Goal: Information Seeking & Learning: Learn about a topic

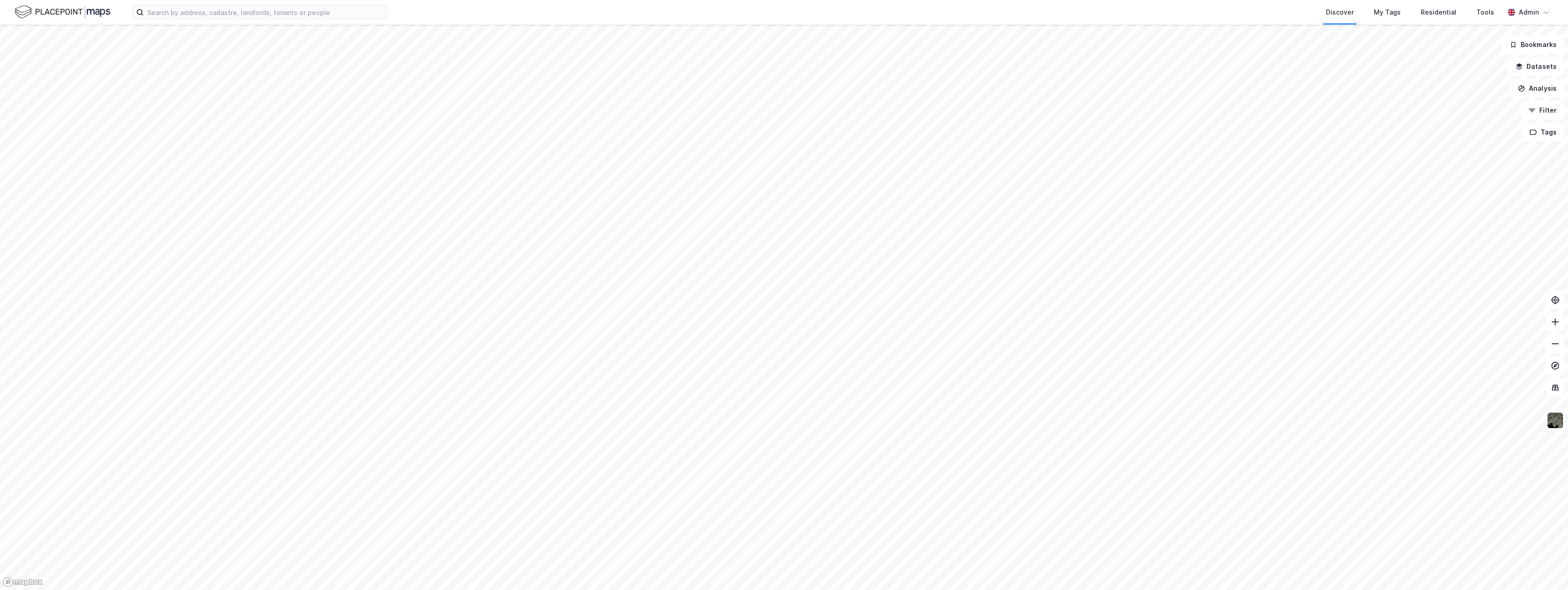
click at [1526, 67] on div at bounding box center [784, 295] width 1568 height 590
click at [1533, 67] on button "Datasets" at bounding box center [1536, 67] width 57 height 19
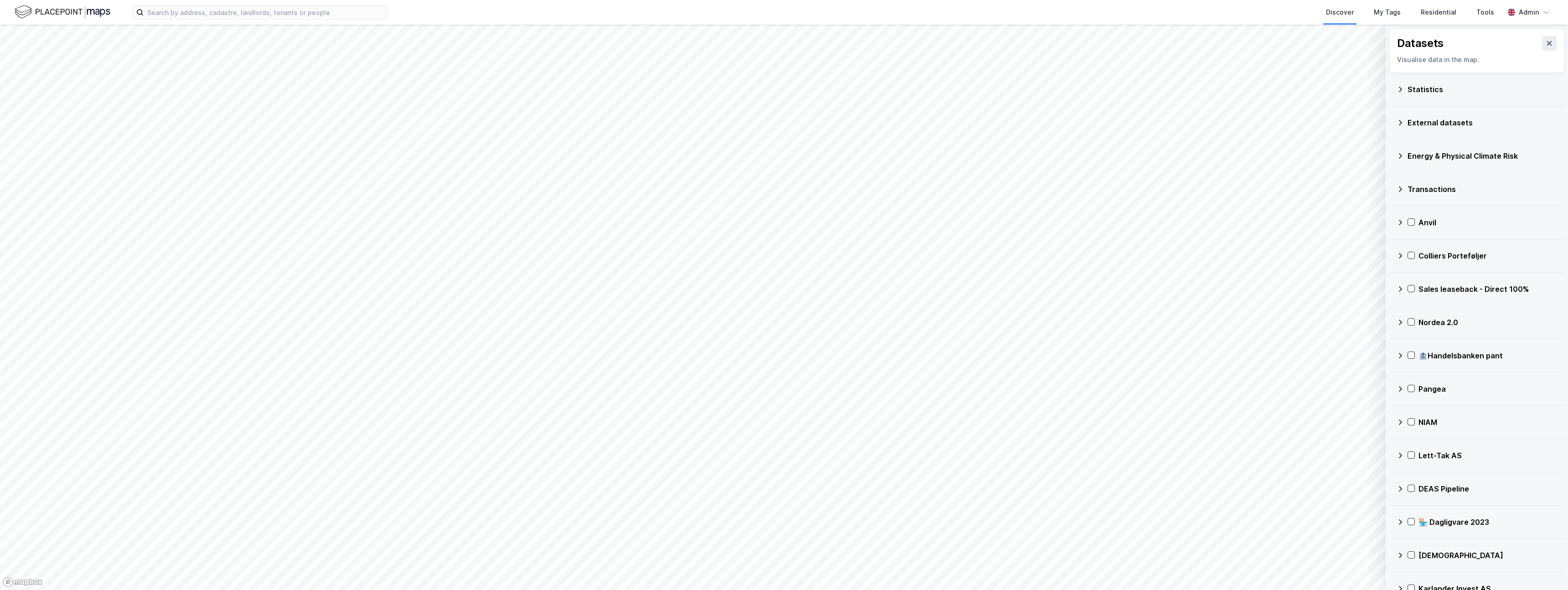
click at [1422, 179] on div "Transactions" at bounding box center [1476, 189] width 160 height 22
click at [1409, 209] on icon at bounding box center [1412, 211] width 7 height 7
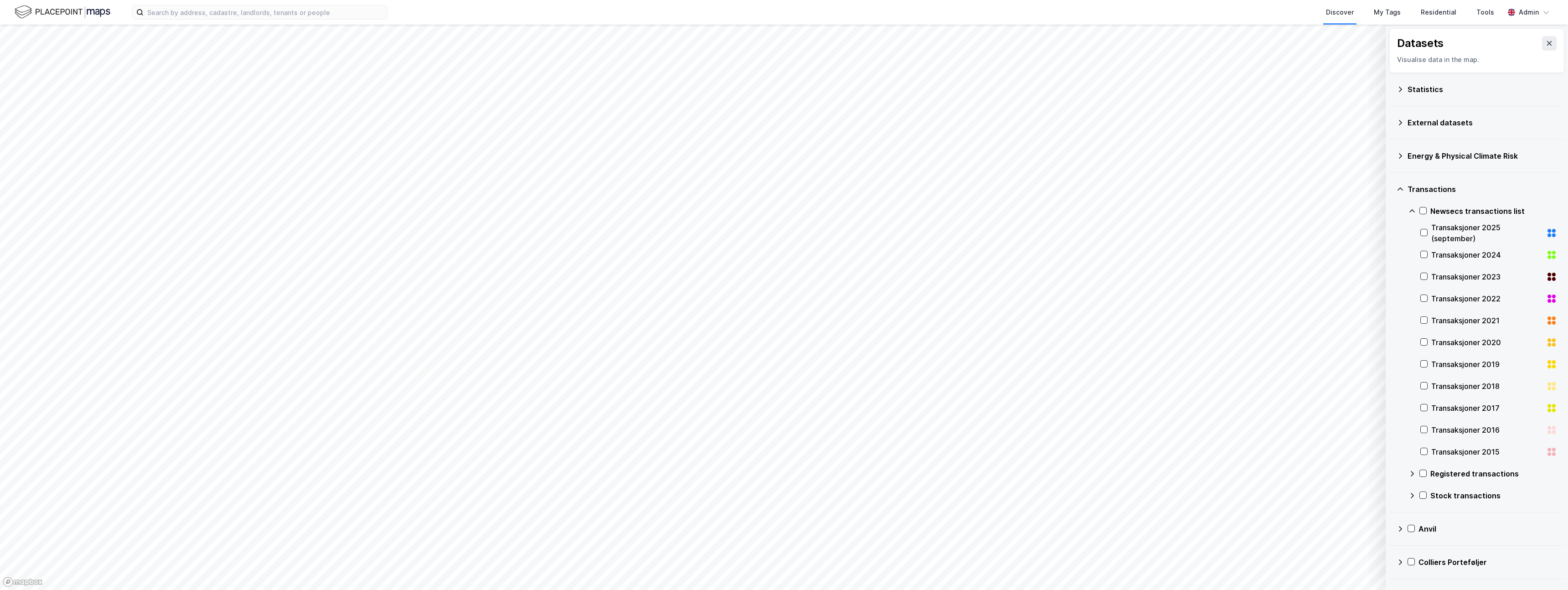
click at [1444, 229] on div "Transaksjoner 2025 (september)" at bounding box center [1486, 233] width 111 height 22
click at [1435, 259] on div "Transaksjoner 2024" at bounding box center [1486, 255] width 111 height 11
click at [1431, 255] on div "Transaksjoner 2024" at bounding box center [1486, 255] width 111 height 11
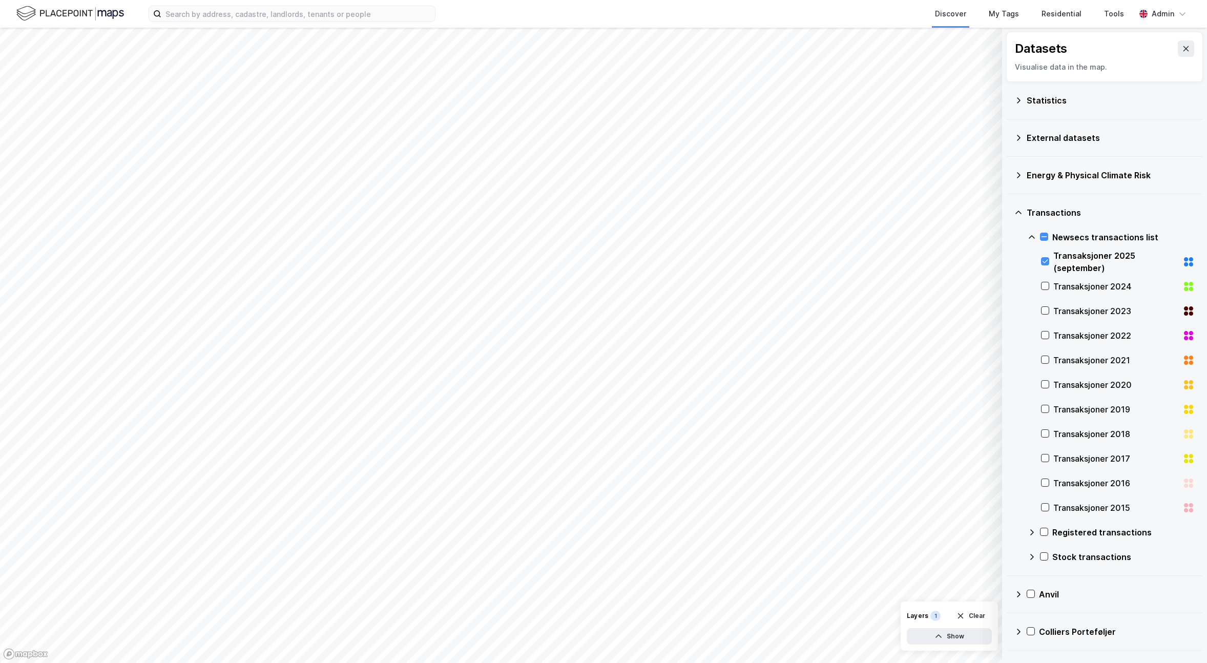
click at [1074, 307] on div "Transaksjoner 2023" at bounding box center [1116, 311] width 125 height 12
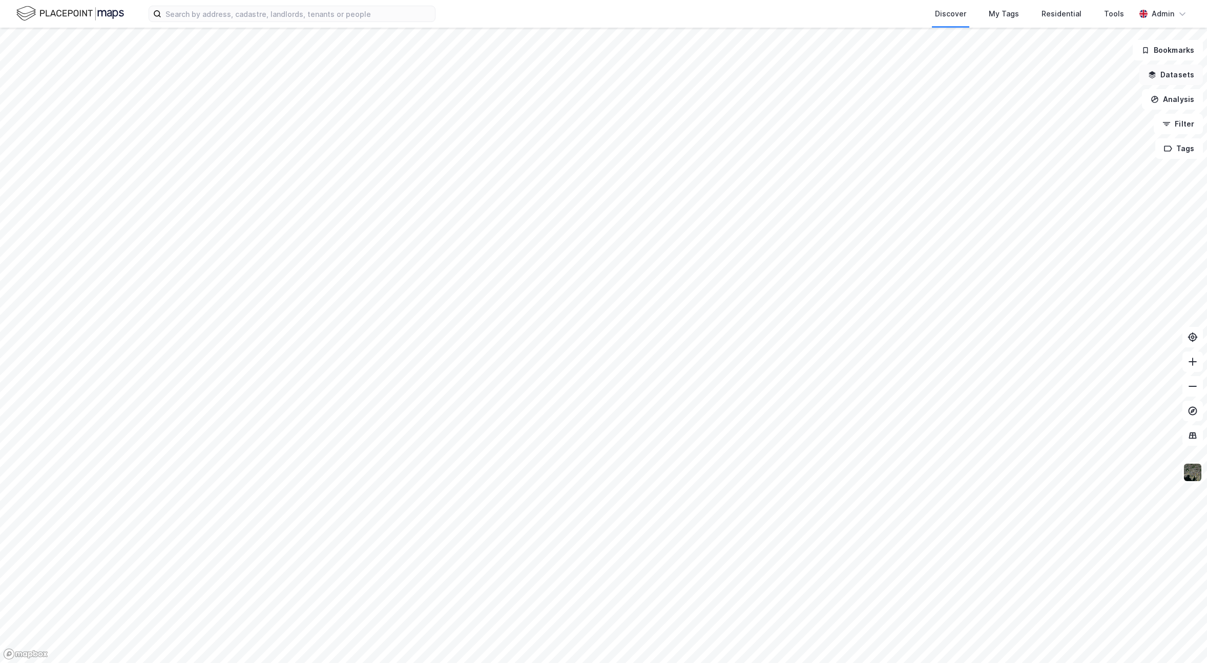
click at [1172, 73] on button "Datasets" at bounding box center [1172, 75] width 64 height 21
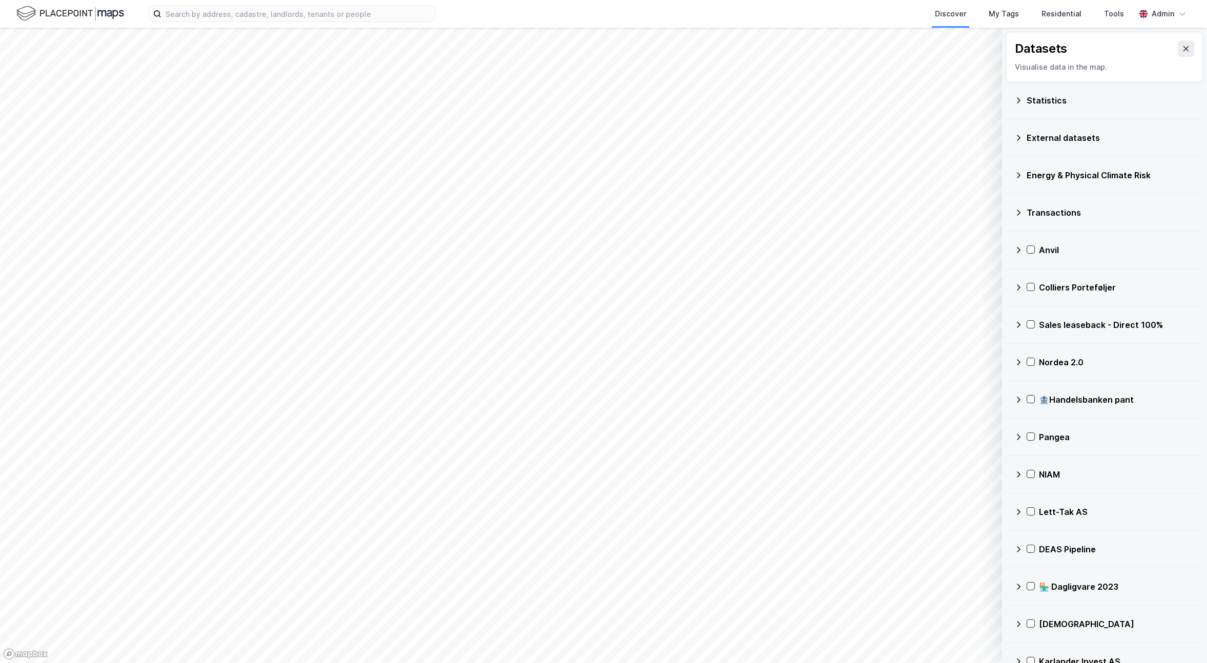
click at [1065, 209] on div "Transactions" at bounding box center [1111, 213] width 168 height 12
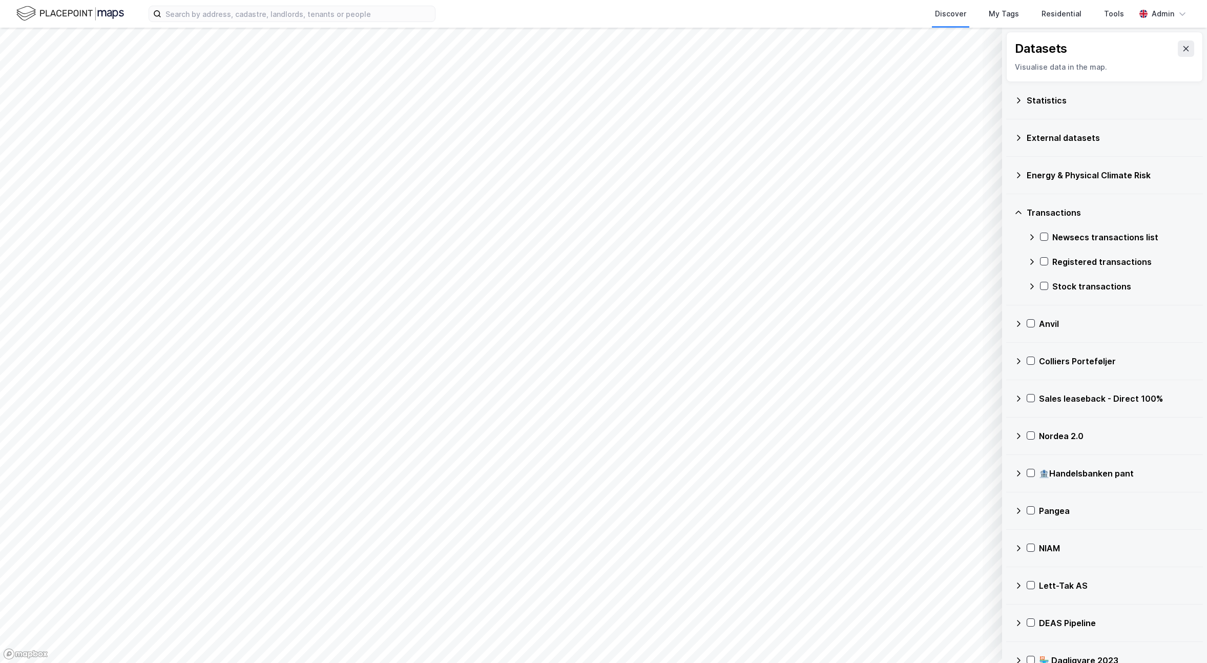
click at [1088, 234] on div "Newsecs transactions list" at bounding box center [1124, 237] width 142 height 12
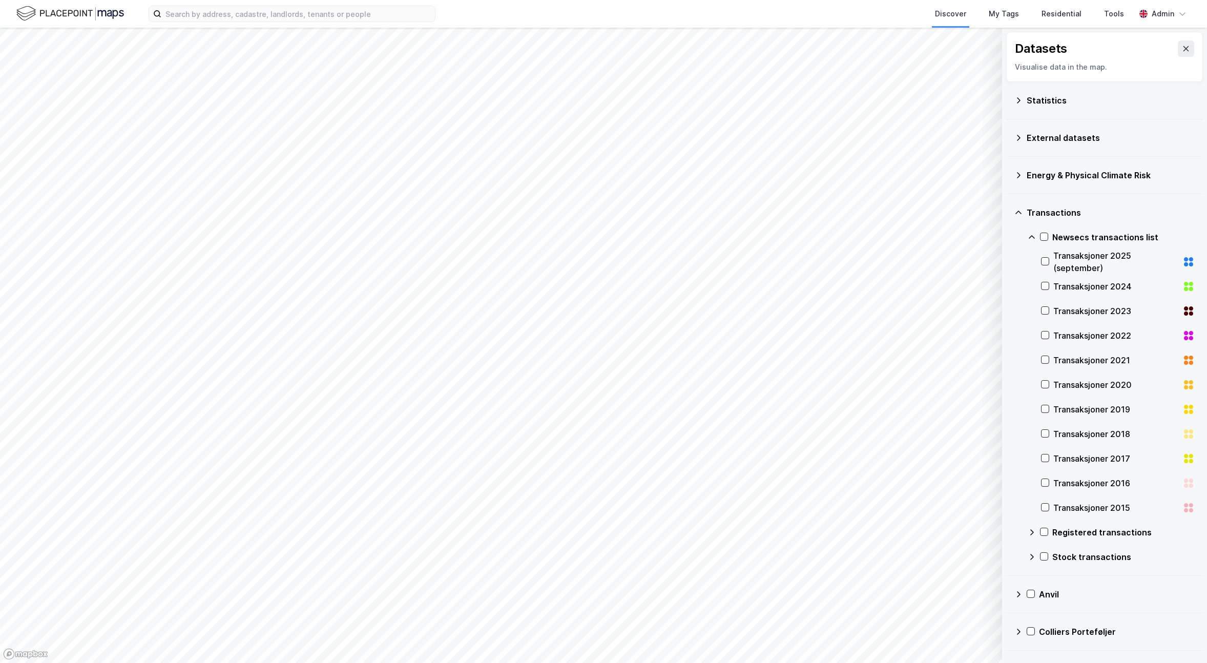
click at [1088, 251] on div "Transaksjoner 2025 (september)" at bounding box center [1116, 262] width 125 height 25
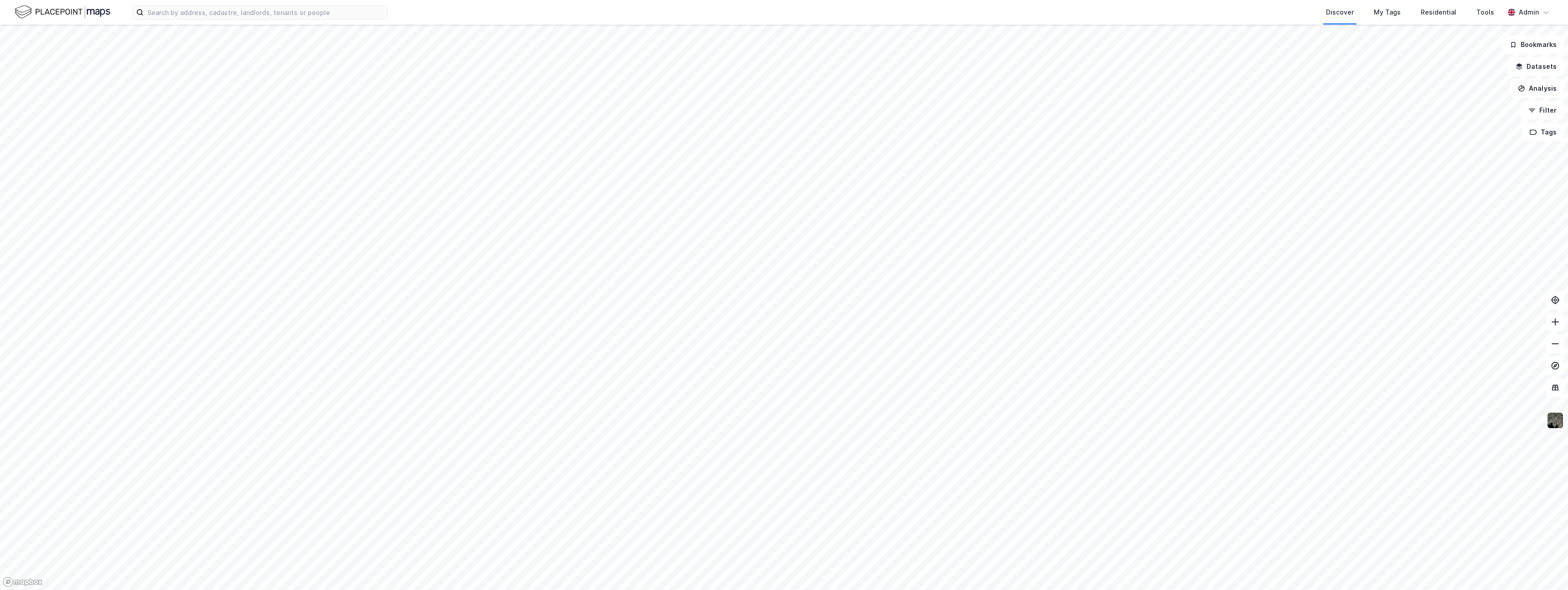
click at [1528, 68] on div at bounding box center [784, 295] width 1568 height 590
click at [1523, 66] on icon "button" at bounding box center [1519, 67] width 7 height 7
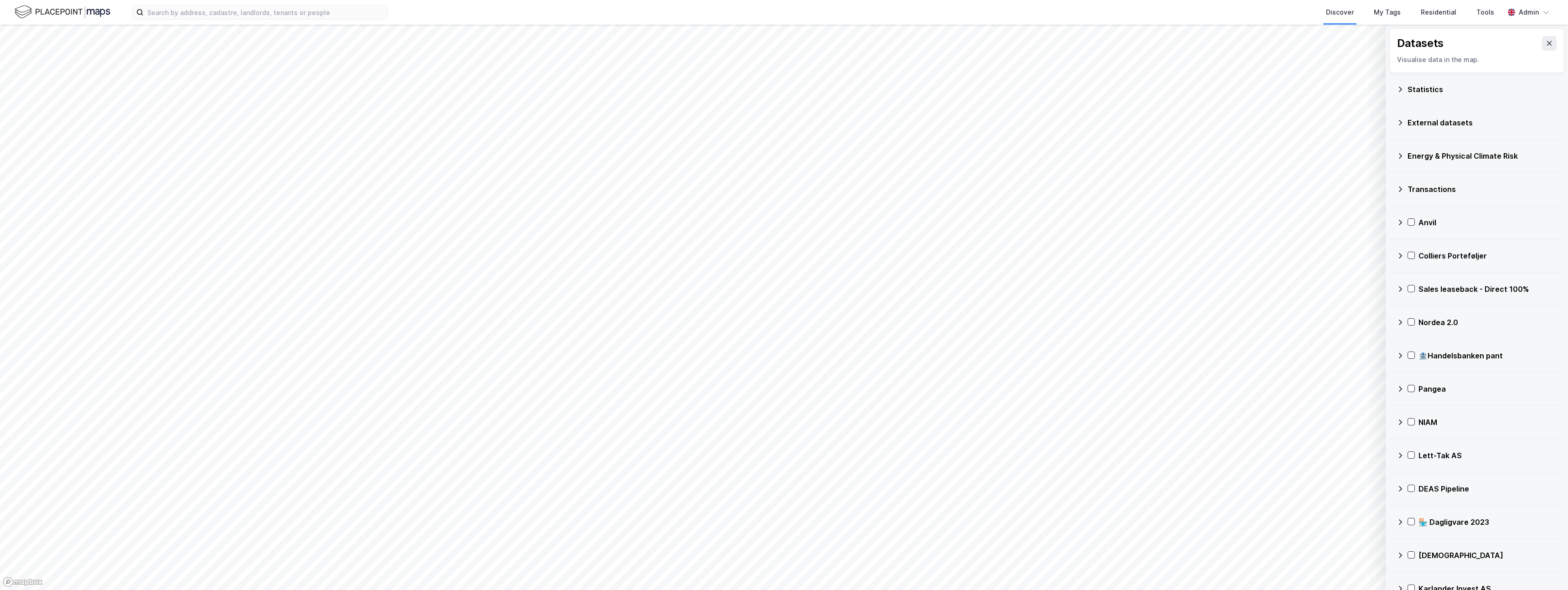
click at [1443, 190] on div "Transactions" at bounding box center [1483, 190] width 149 height 11
click at [1440, 211] on div "Newsecs transactions list" at bounding box center [1493, 211] width 126 height 11
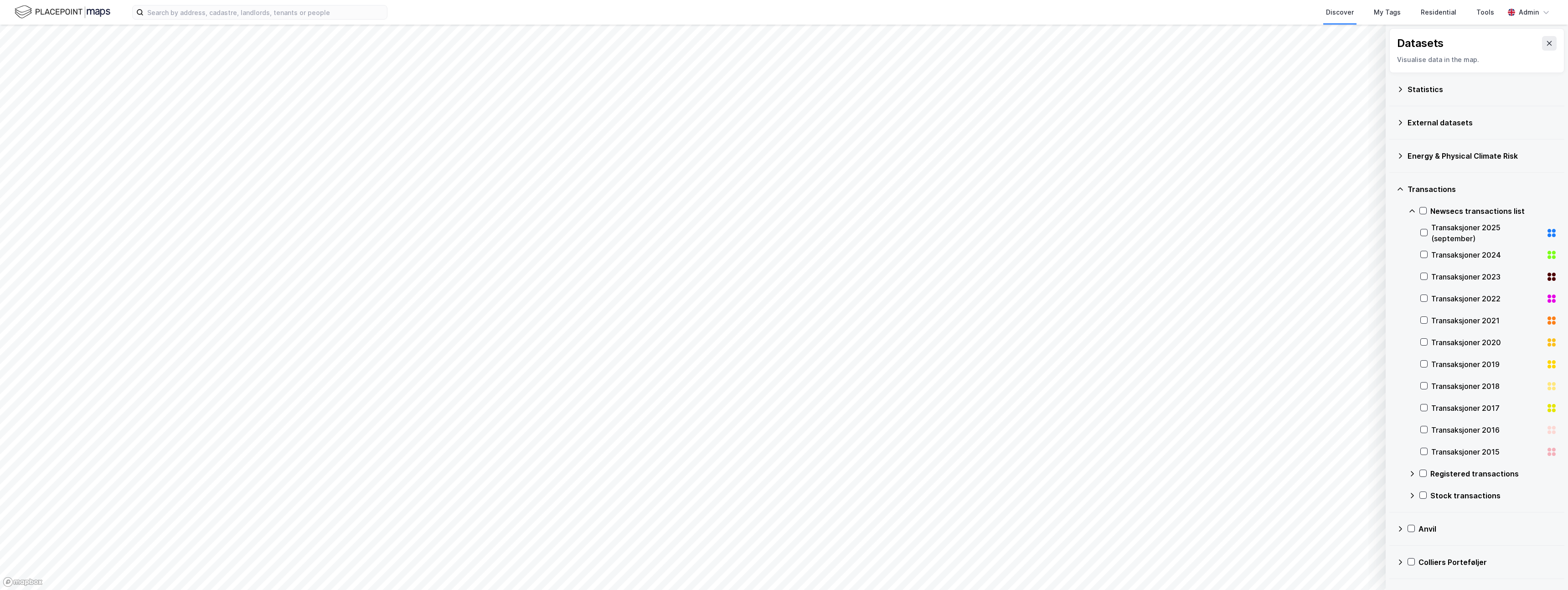
click at [1448, 228] on div "Transaksjoner 2025 (september)" at bounding box center [1486, 233] width 111 height 22
